Goal: Find specific page/section: Find specific page/section

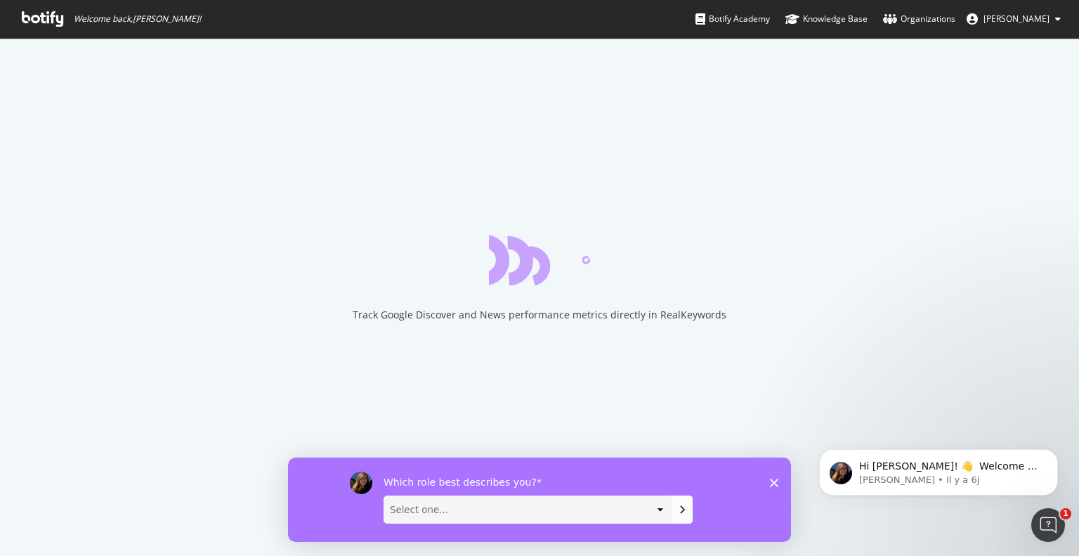
click at [30, 22] on icon at bounding box center [42, 18] width 41 height 15
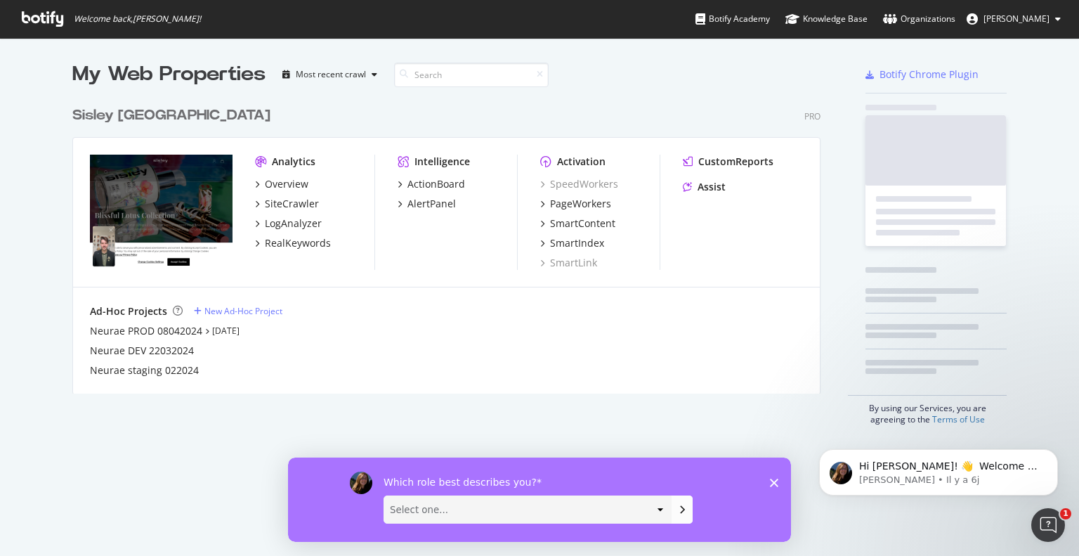
scroll to position [294, 749]
